Goal: Task Accomplishment & Management: Use online tool/utility

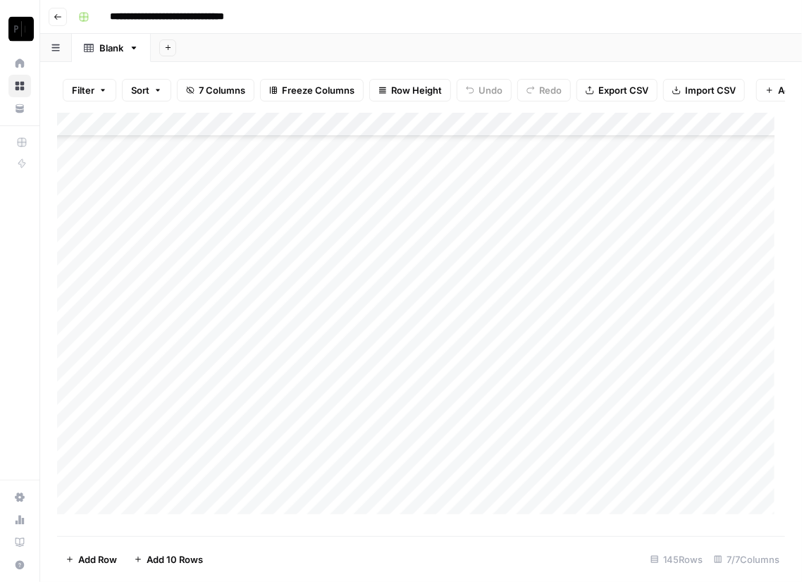
scroll to position [3118, 0]
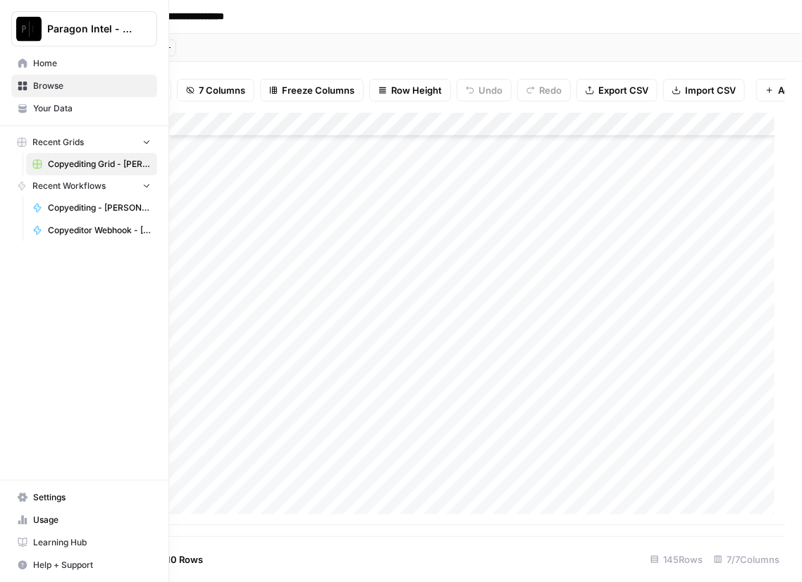
click at [27, 35] on img "Workspace: Paragon Intel - Copyediting" at bounding box center [28, 28] width 25 height 25
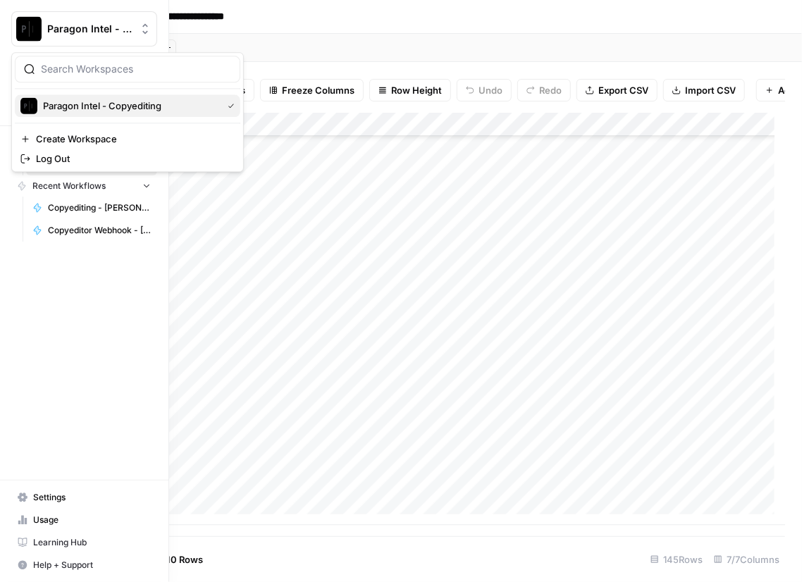
click at [82, 97] on div "Paragon Intel - Copyediting" at bounding box center [127, 105] width 214 height 17
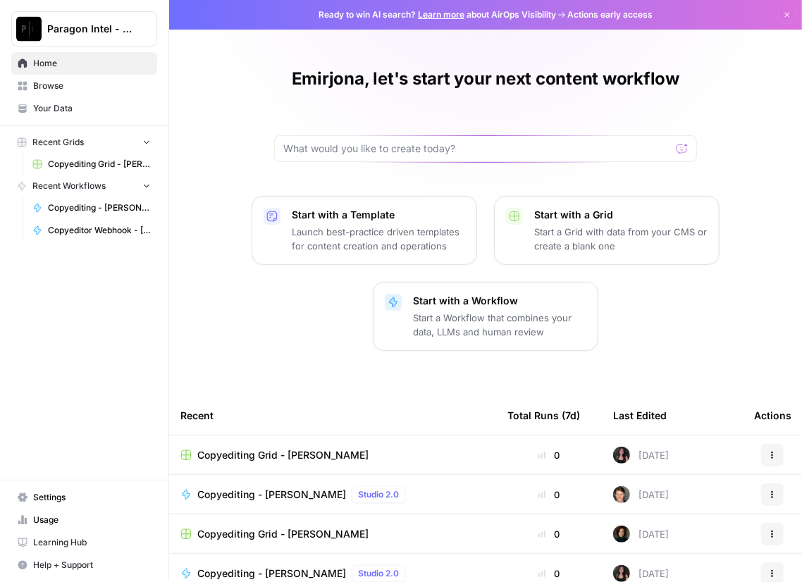
click at [81, 63] on span "Home" at bounding box center [92, 63] width 118 height 13
click at [42, 80] on span "Browse" at bounding box center [92, 86] width 118 height 13
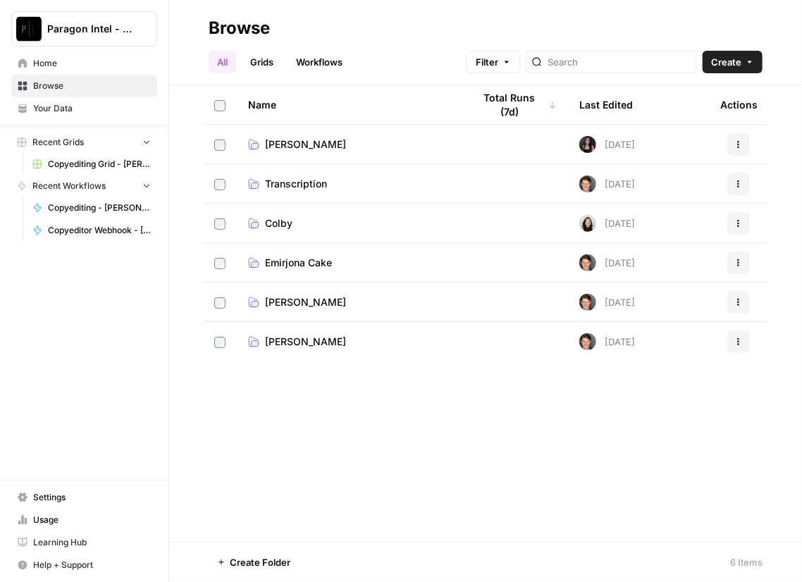
click at [310, 265] on span "Emirjona Cake" at bounding box center [298, 263] width 67 height 14
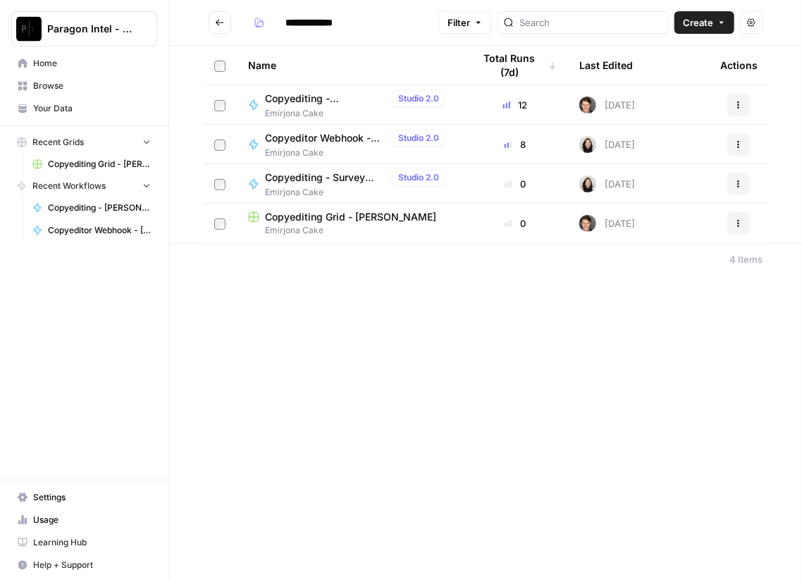
click at [285, 92] on span "Copyediting - [PERSON_NAME]" at bounding box center [325, 99] width 121 height 14
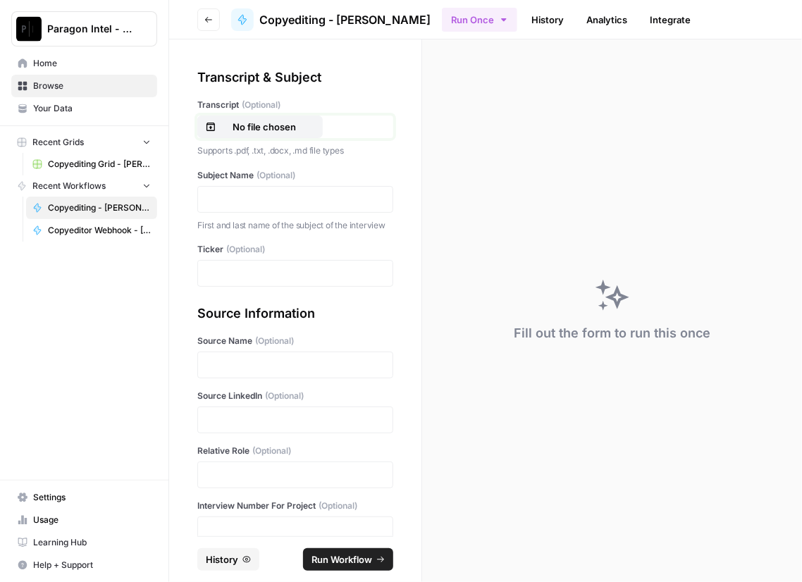
click at [247, 131] on p "No file chosen" at bounding box center [264, 127] width 90 height 14
click at [245, 201] on p at bounding box center [295, 199] width 178 height 14
click at [235, 280] on p at bounding box center [295, 273] width 178 height 14
click at [237, 372] on p at bounding box center [295, 365] width 178 height 14
click at [254, 425] on p at bounding box center [295, 420] width 178 height 14
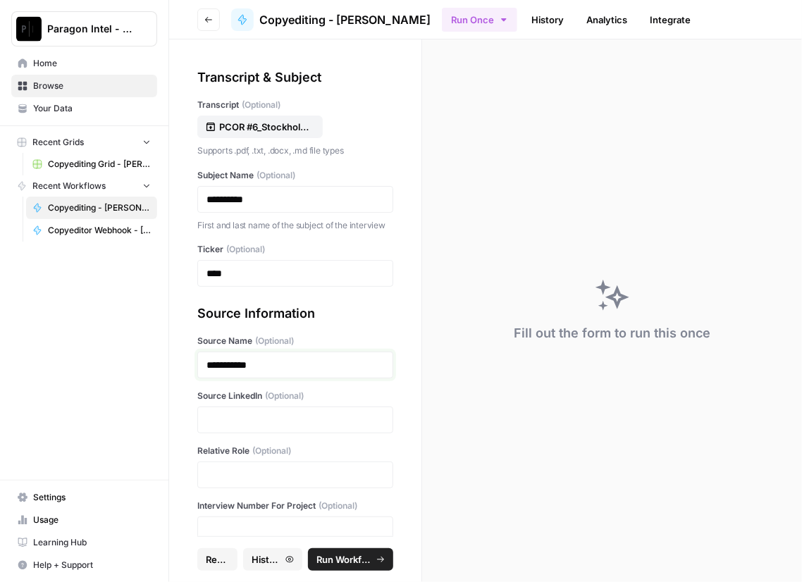
click at [224, 372] on p "**********" at bounding box center [290, 365] width 168 height 14
click at [254, 427] on p at bounding box center [295, 420] width 178 height 14
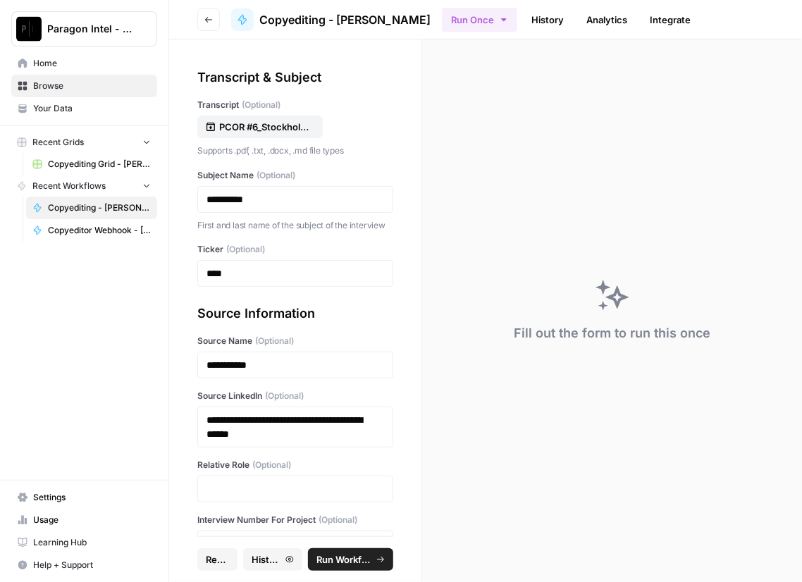
click at [247, 502] on div at bounding box center [295, 489] width 196 height 27
click at [249, 496] on p at bounding box center [295, 489] width 178 height 14
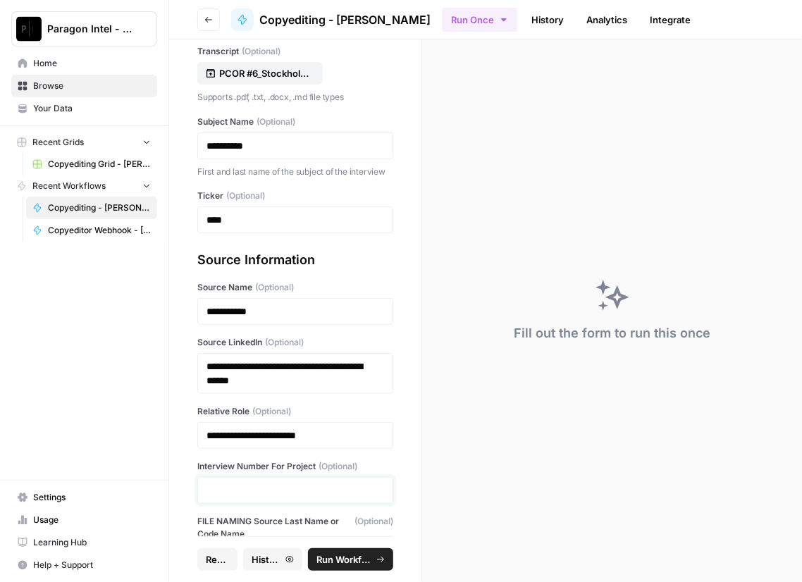
click at [247, 498] on p at bounding box center [295, 490] width 178 height 14
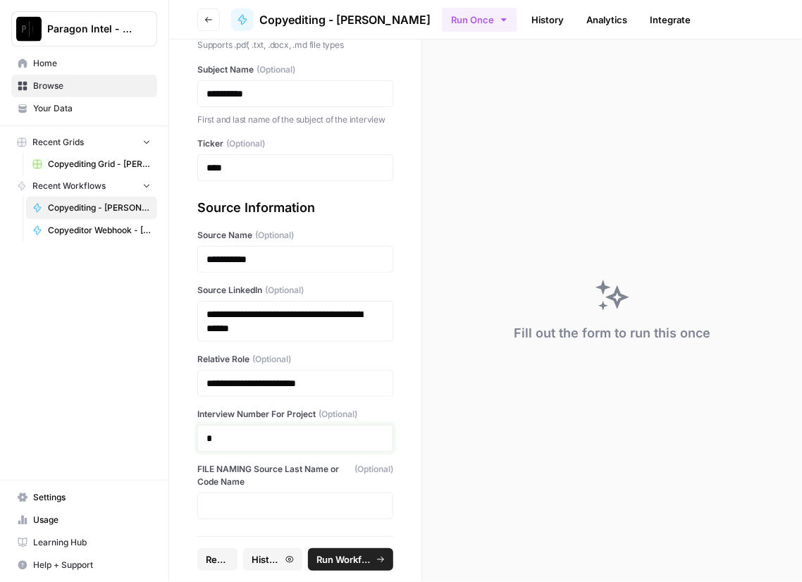
scroll to position [117, 0]
click at [354, 559] on span "Run Workflow" at bounding box center [344, 559] width 56 height 14
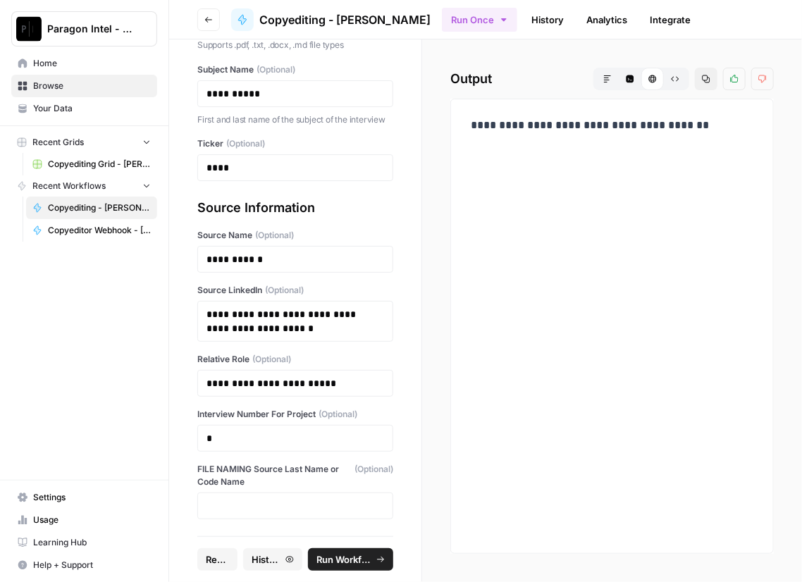
click at [58, 50] on nav "Home Browse Your Data" at bounding box center [84, 86] width 168 height 79
click at [54, 66] on span "Home" at bounding box center [92, 63] width 118 height 13
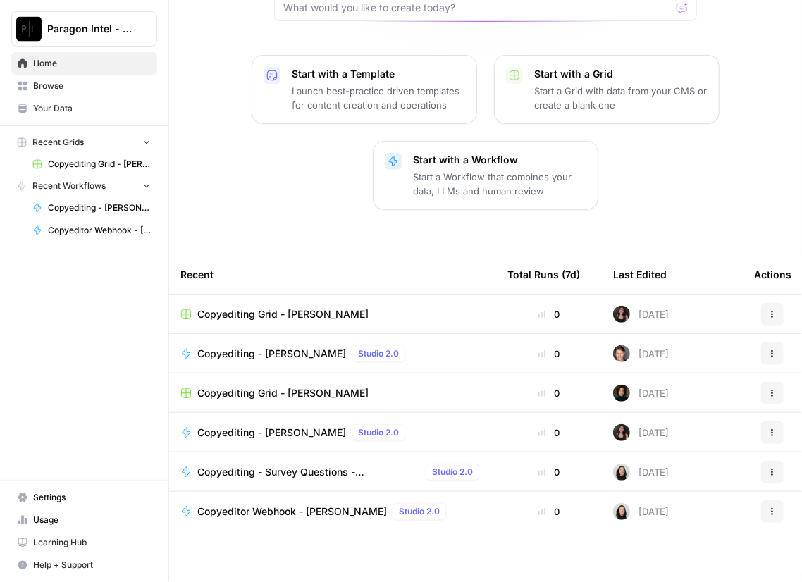
scroll to position [152, 0]
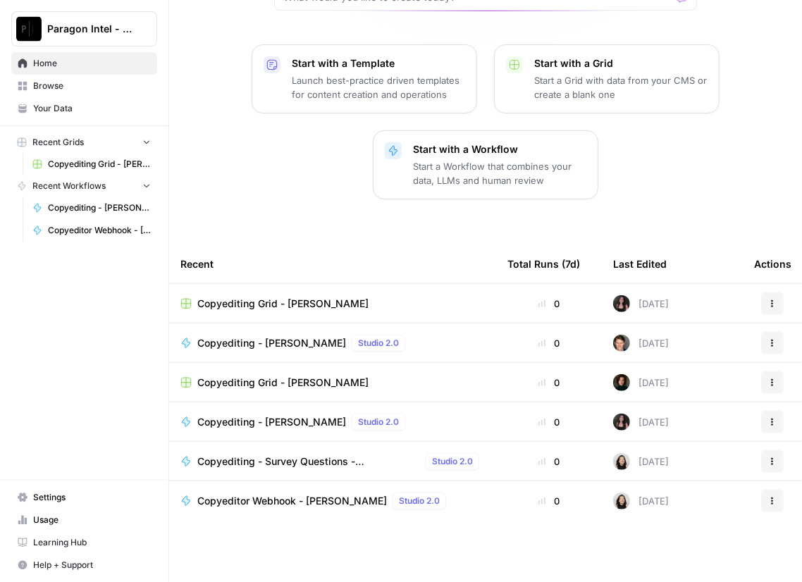
click at [85, 89] on span "Browse" at bounding box center [92, 86] width 118 height 13
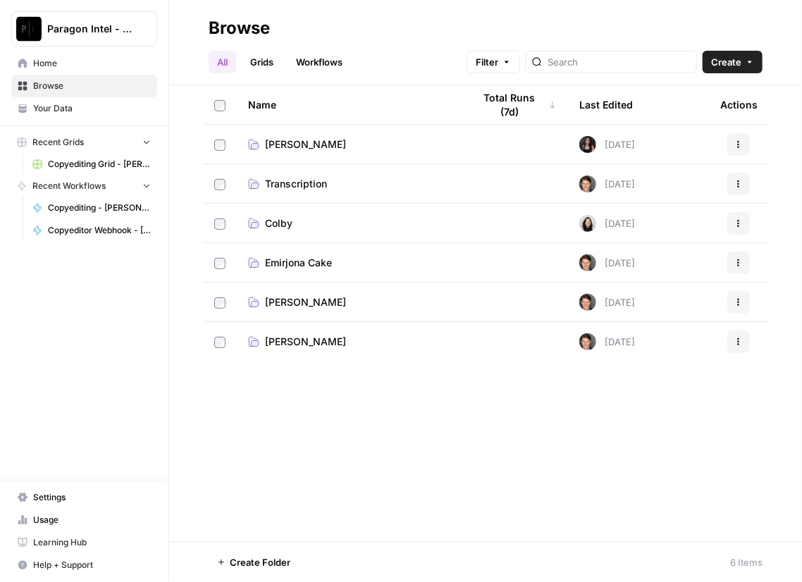
click at [297, 257] on span "Emirjona Cake" at bounding box center [298, 263] width 67 height 14
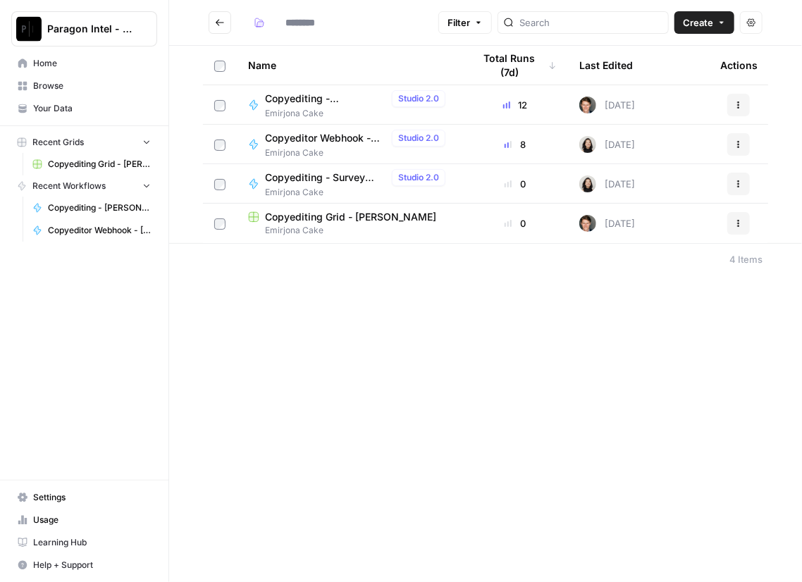
type input "**********"
click at [303, 211] on span "Copyediting Grid - [PERSON_NAME]" at bounding box center [350, 217] width 171 height 14
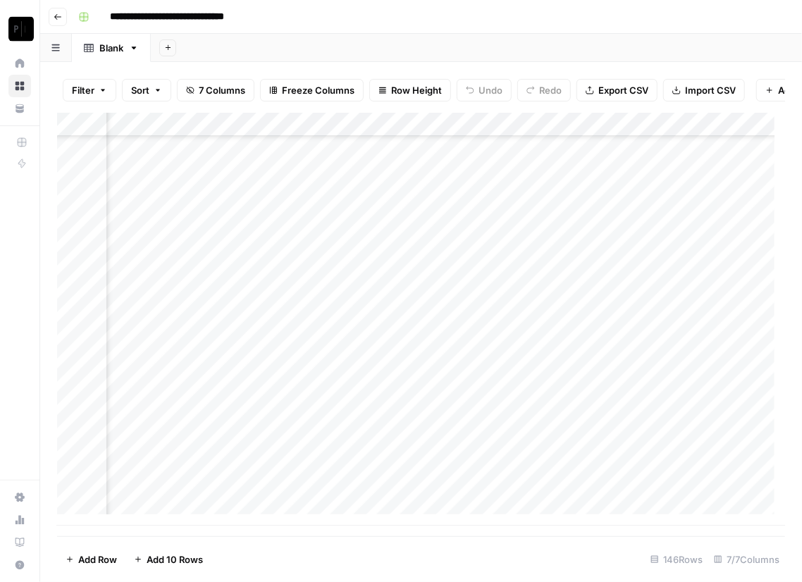
scroll to position [3143, 262]
click at [653, 490] on div "Add Column" at bounding box center [421, 319] width 728 height 413
click at [650, 507] on textarea "**********" at bounding box center [654, 519] width 282 height 76
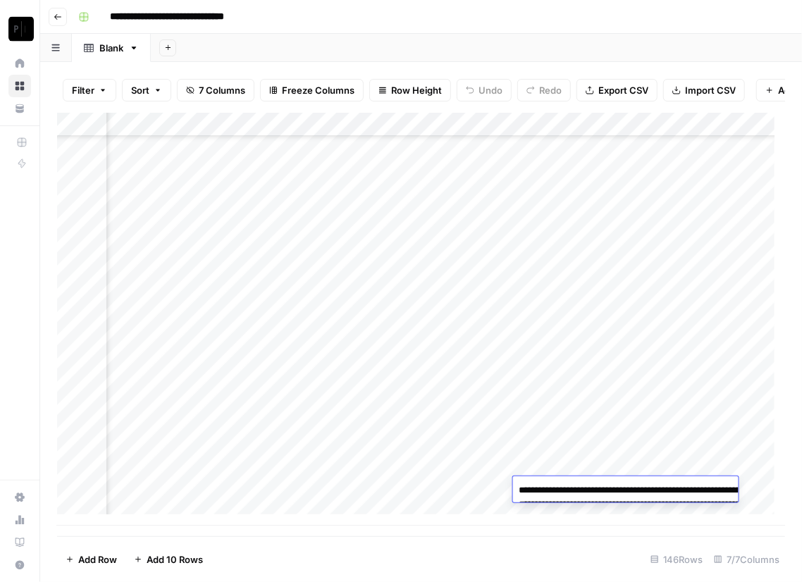
click at [650, 507] on textarea "**********" at bounding box center [654, 519] width 282 height 76
